Goal: Transaction & Acquisition: Purchase product/service

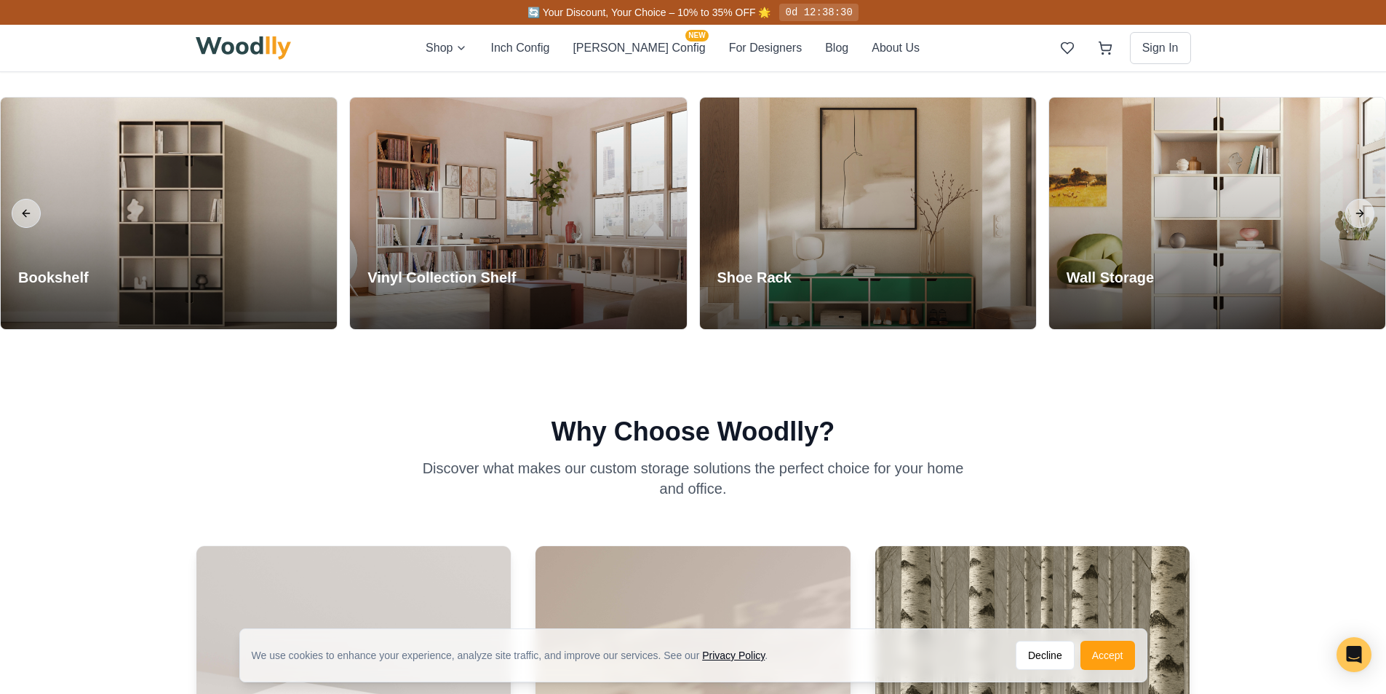
scroll to position [655, 0]
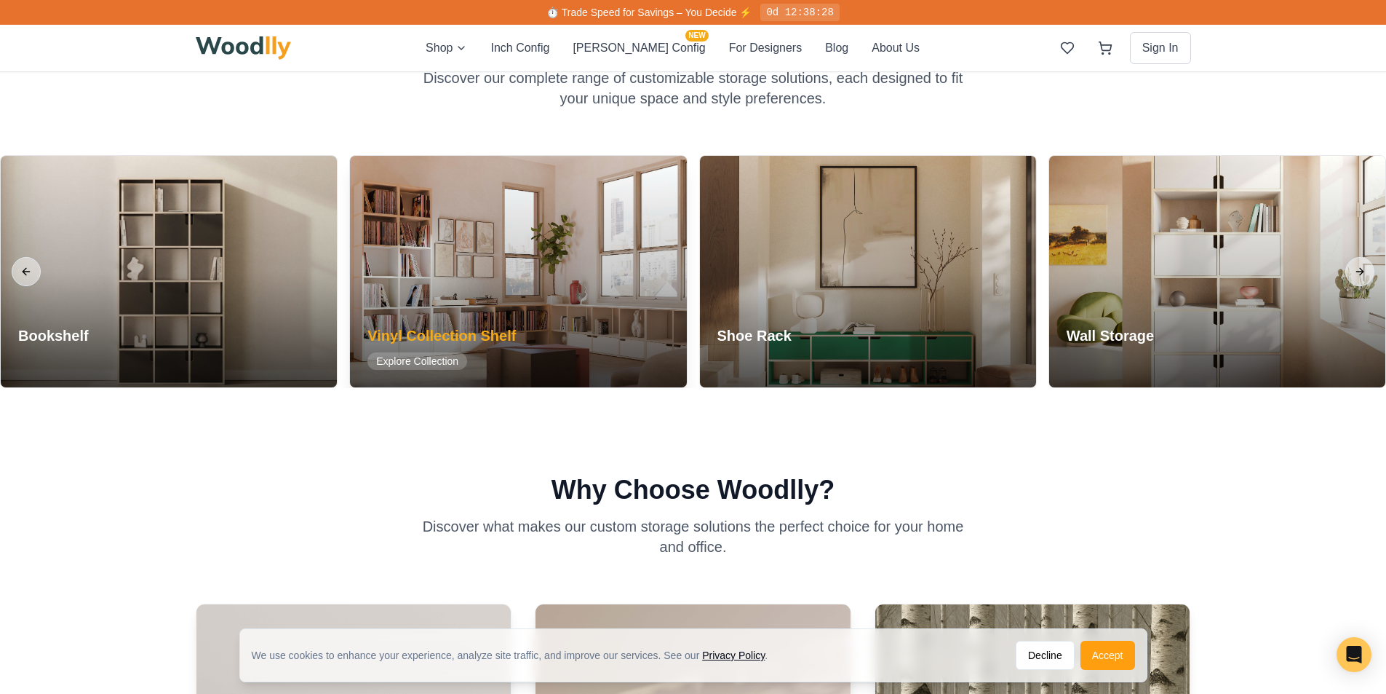
click at [467, 261] on div at bounding box center [518, 271] width 336 height 231
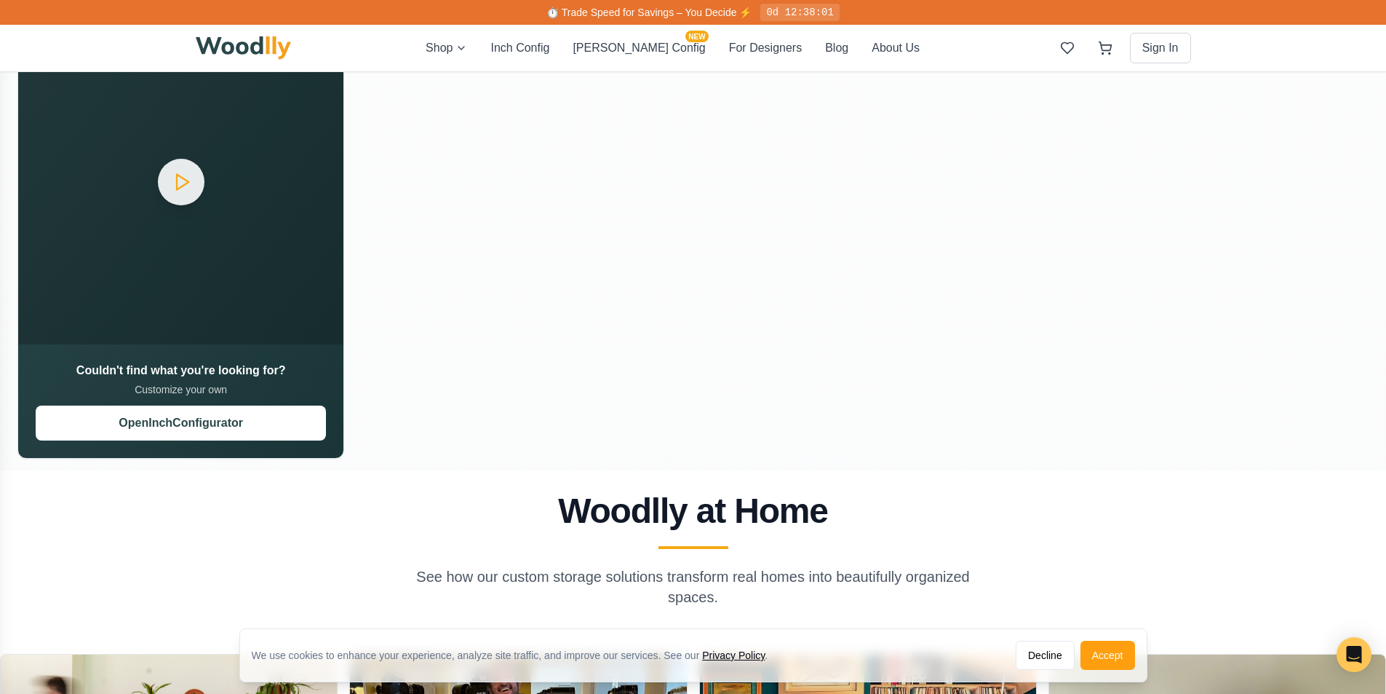
scroll to position [2183, 0]
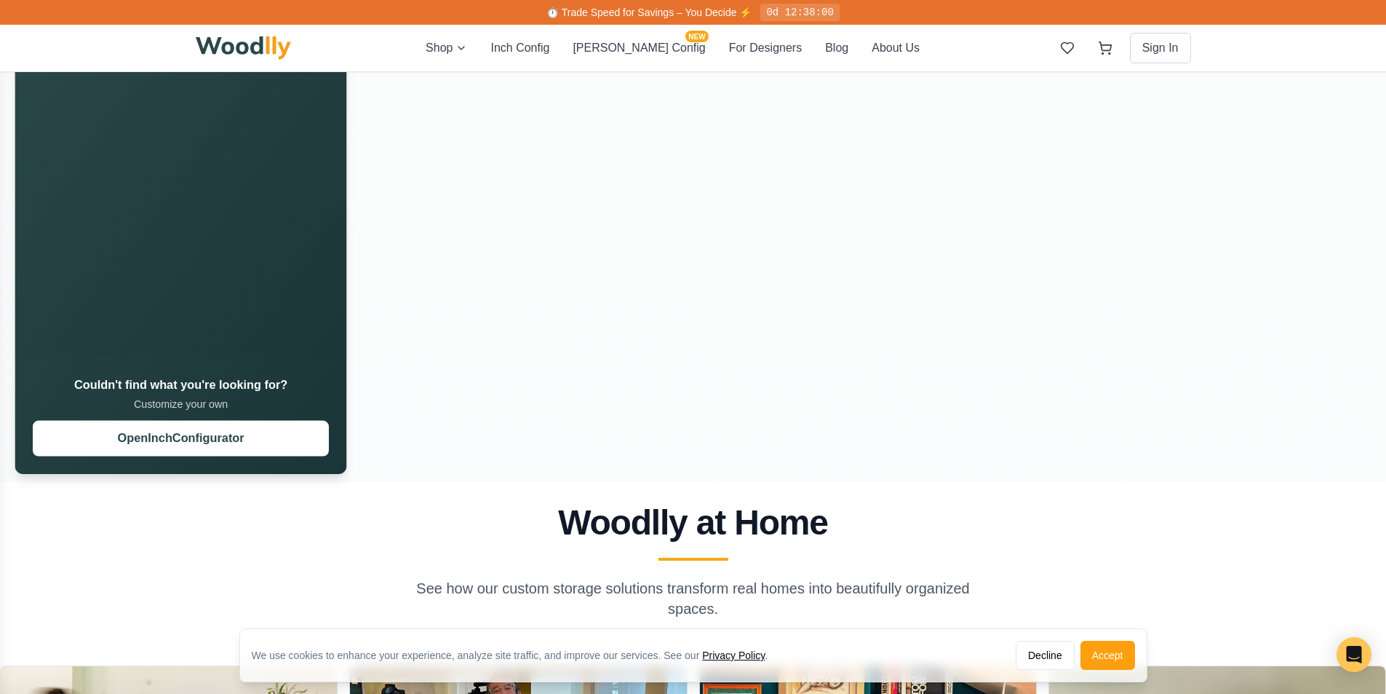
click at [85, 246] on video "Your browser does not support the video tag." at bounding box center [181, 192] width 332 height 332
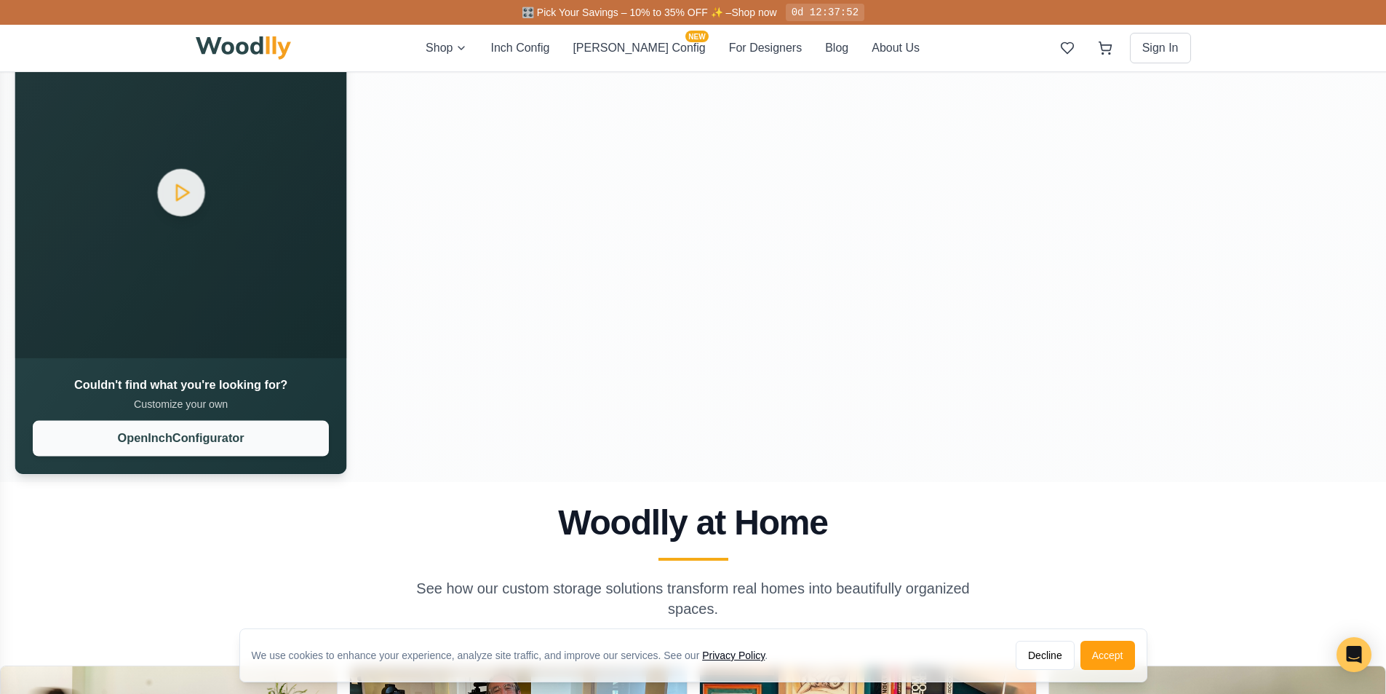
click at [194, 443] on button "Open Inch Configurator" at bounding box center [181, 439] width 296 height 36
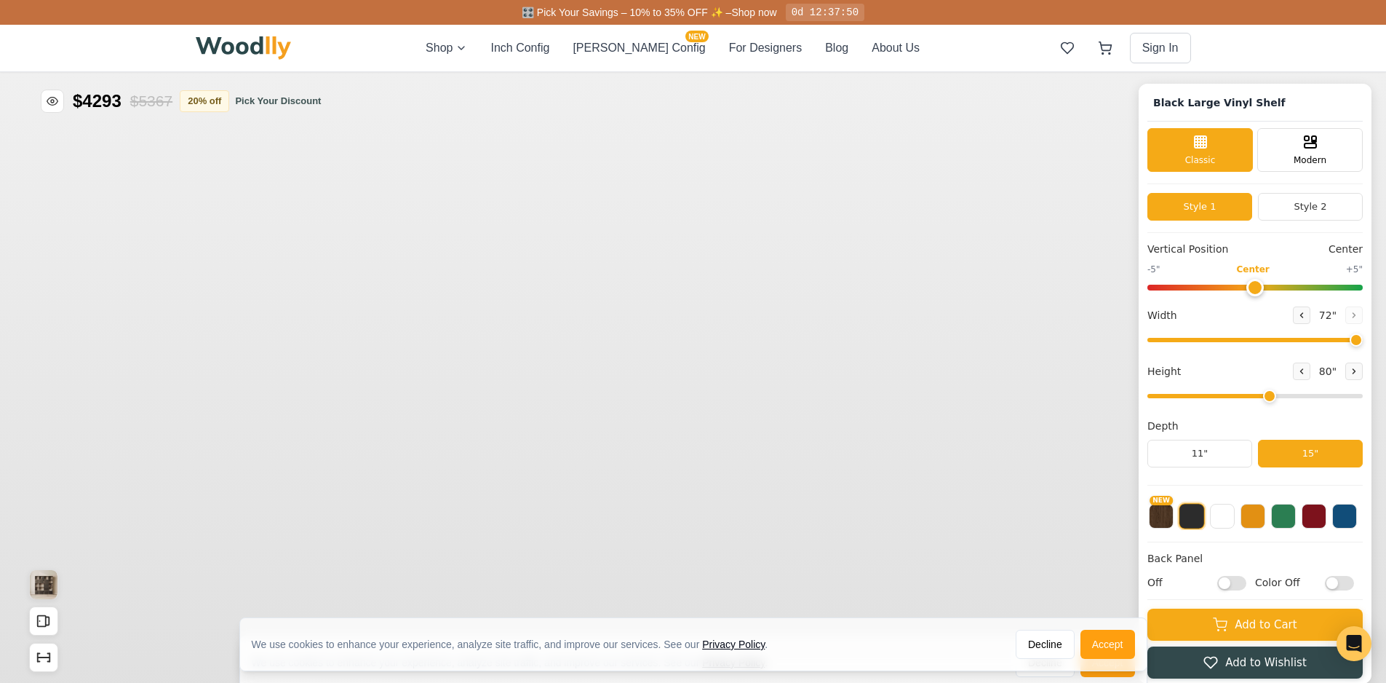
type input "72"
type input "5"
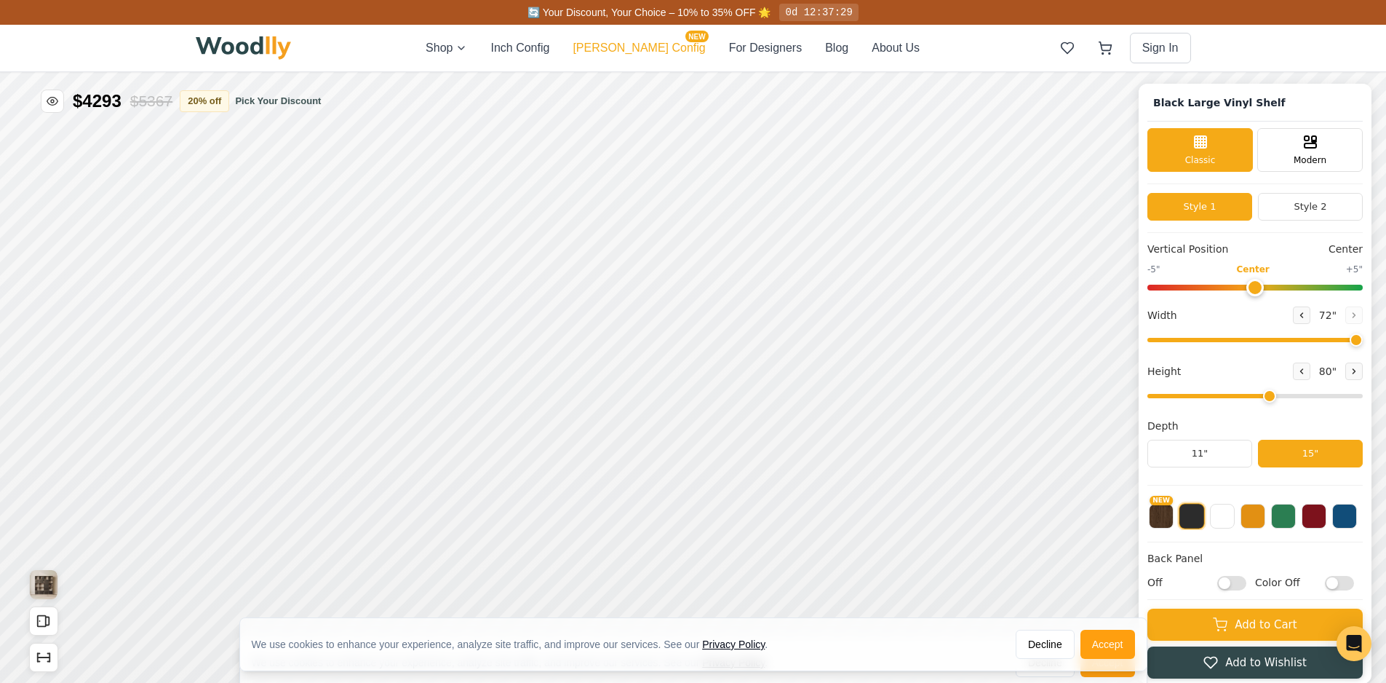
click at [613, 46] on button "[PERSON_NAME] Config NEW" at bounding box center [639, 47] width 132 height 17
